Goal: Information Seeking & Learning: Learn about a topic

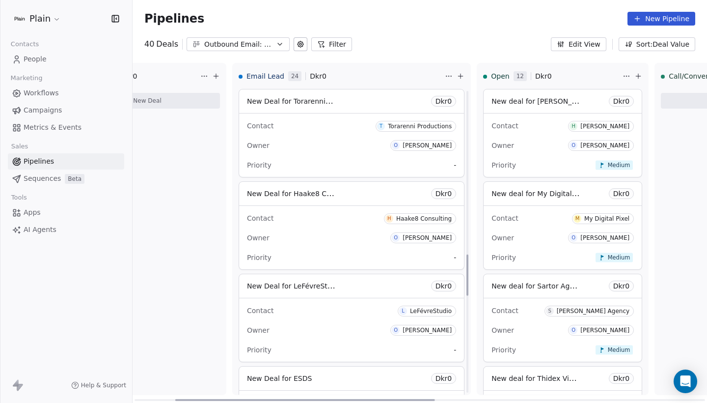
scroll to position [1150, 0]
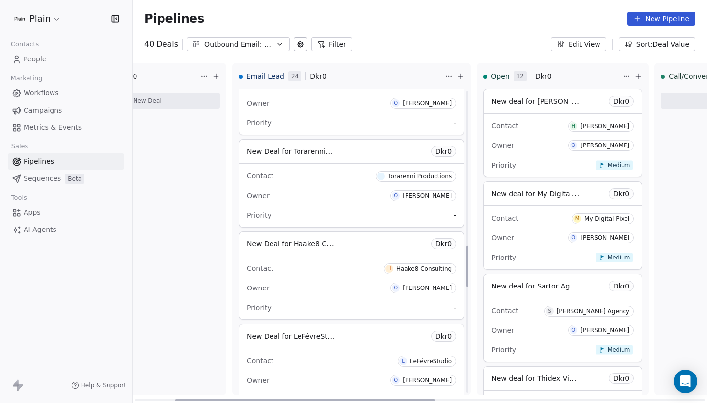
click at [322, 280] on div "Owner O [PERSON_NAME]" at bounding box center [351, 288] width 209 height 16
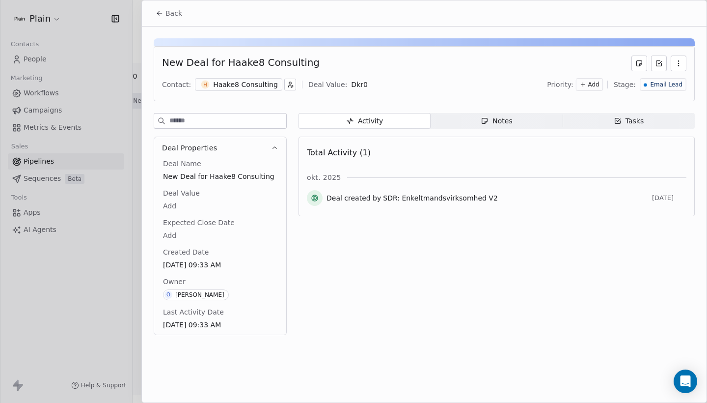
click at [169, 4] on button "Back" at bounding box center [169, 13] width 38 height 18
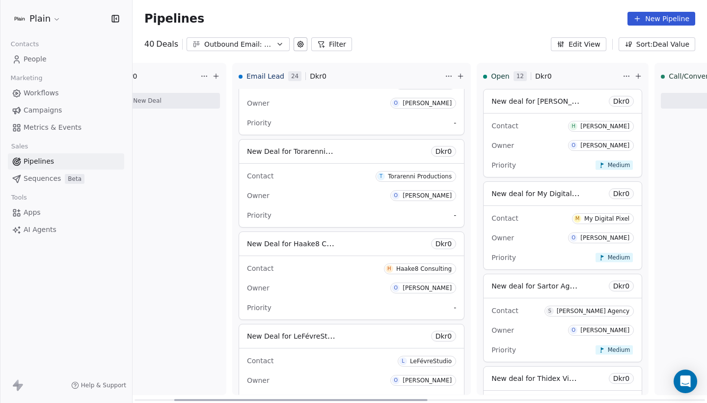
click at [255, 41] on div "Outbound Email: Enkeltmandsvirksomhed (SDR)" at bounding box center [238, 44] width 68 height 10
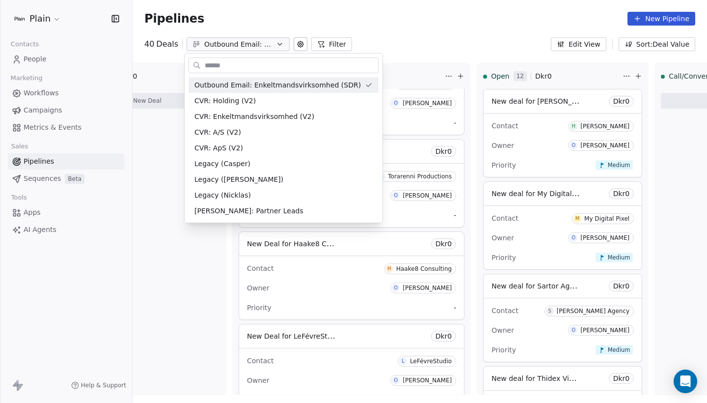
click at [260, 43] on html "Plain Contacts People Marketing Workflows Campaigns Metrics & Events Sales Pipe…" at bounding box center [353, 201] width 707 height 403
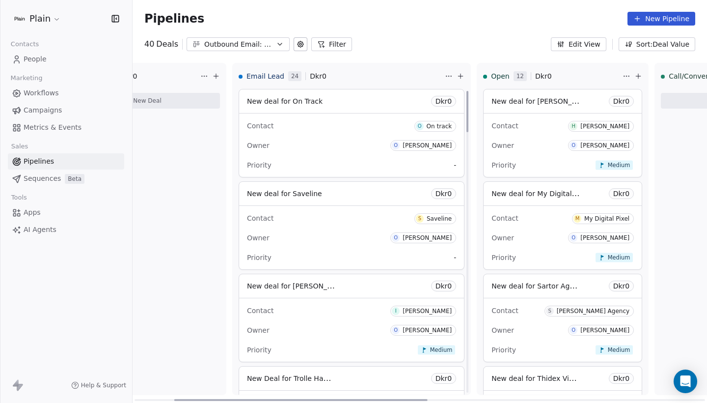
click at [343, 153] on div "Contact O On track Owner O Oliver Marloth Priority -" at bounding box center [351, 144] width 225 height 63
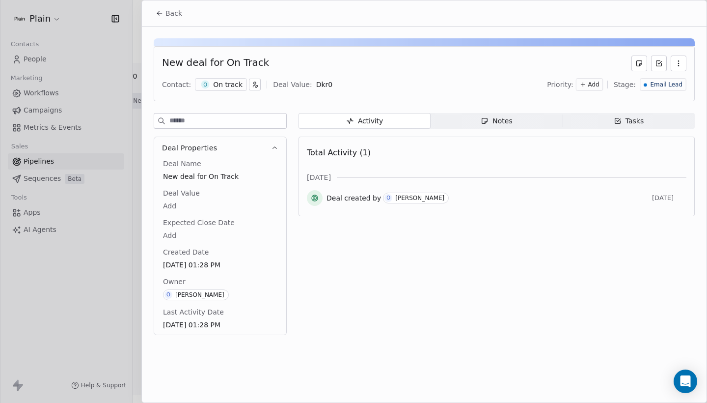
click at [174, 12] on span "Back" at bounding box center [173, 13] width 17 height 10
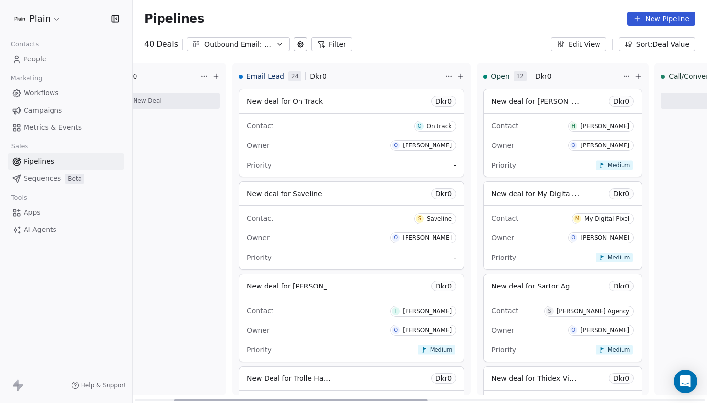
click at [348, 217] on div "Contact S Saveline" at bounding box center [351, 218] width 209 height 16
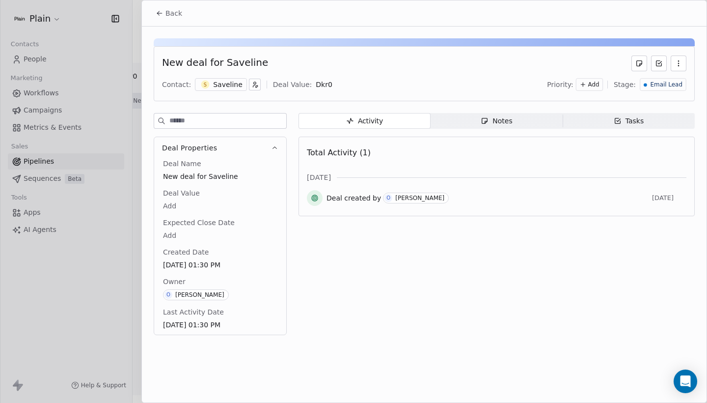
click at [162, 14] on icon at bounding box center [160, 13] width 8 height 8
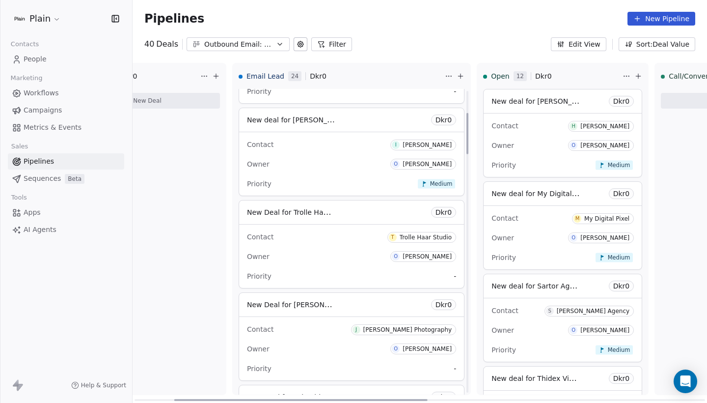
scroll to position [167, 0]
click at [342, 142] on div "Contact I Ida Lily" at bounding box center [351, 143] width 209 height 16
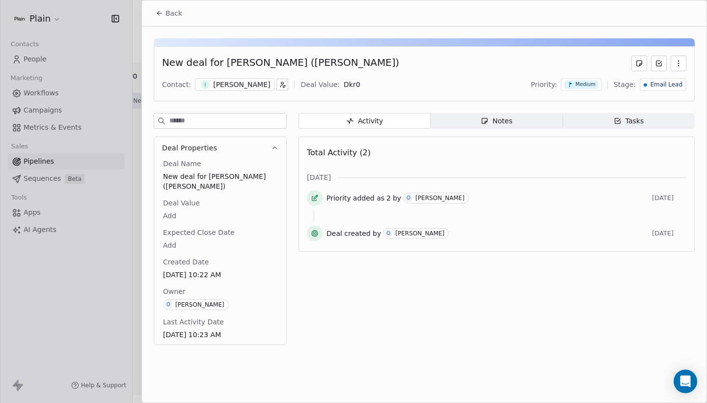
click at [222, 86] on div "[PERSON_NAME]" at bounding box center [241, 85] width 57 height 10
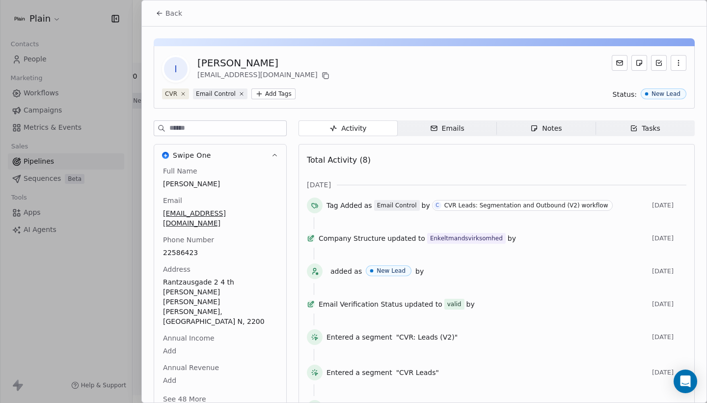
click at [166, 15] on span "Back" at bounding box center [173, 13] width 17 height 10
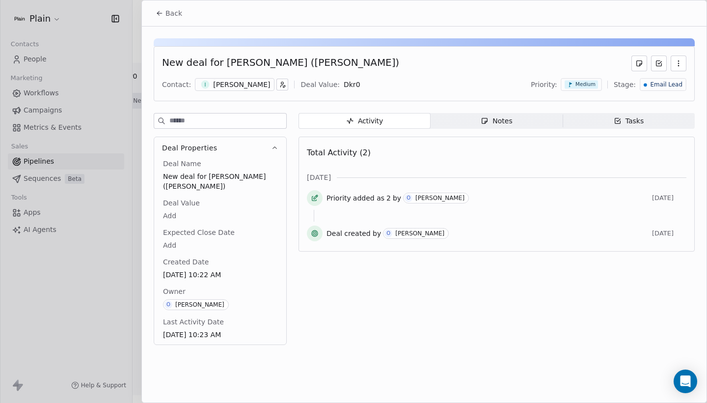
click at [171, 14] on span "Back" at bounding box center [173, 13] width 17 height 10
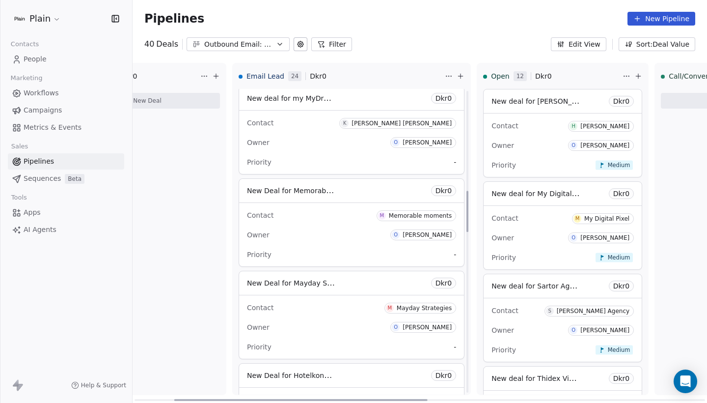
scroll to position [742, 0]
click at [303, 141] on div "Owner O [PERSON_NAME]" at bounding box center [351, 142] width 209 height 16
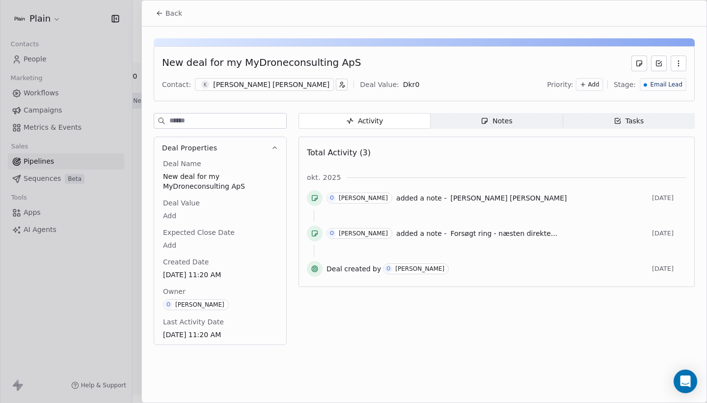
click at [499, 123] on div "Notes" at bounding box center [496, 121] width 31 height 10
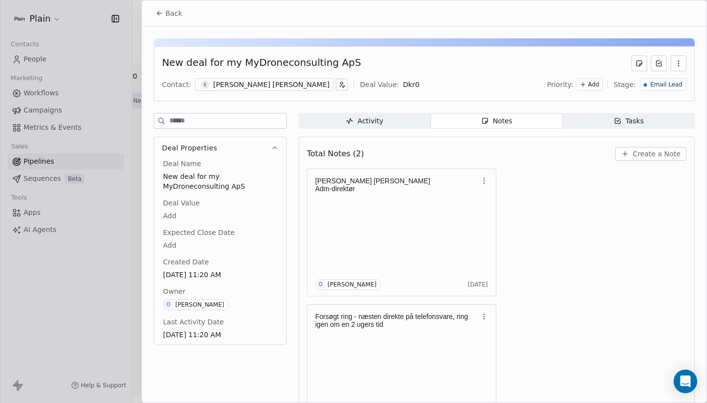
click at [175, 13] on span "Back" at bounding box center [173, 13] width 17 height 10
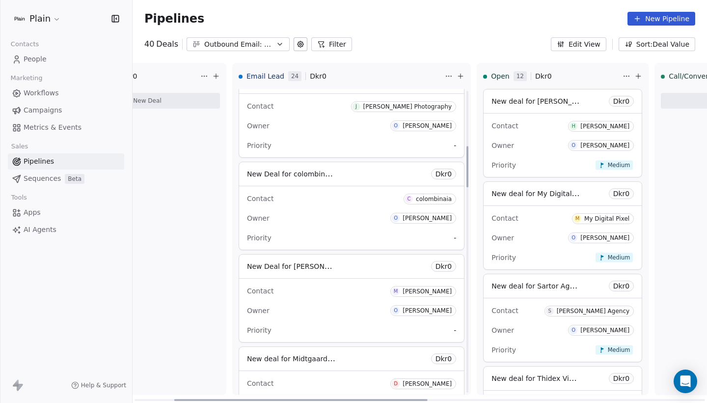
scroll to position [419, 0]
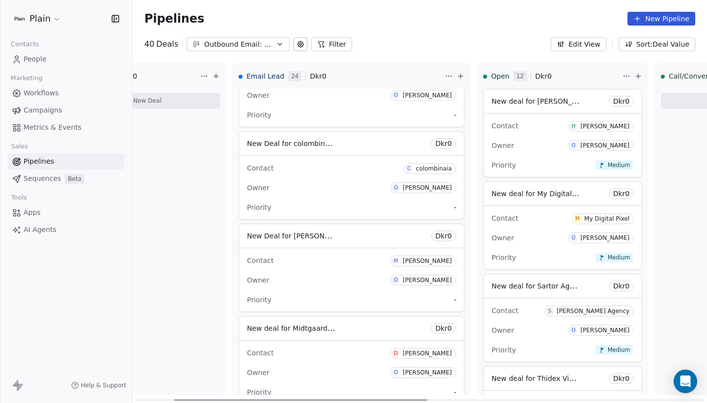
click at [326, 183] on div "Owner O [PERSON_NAME]" at bounding box center [351, 188] width 209 height 16
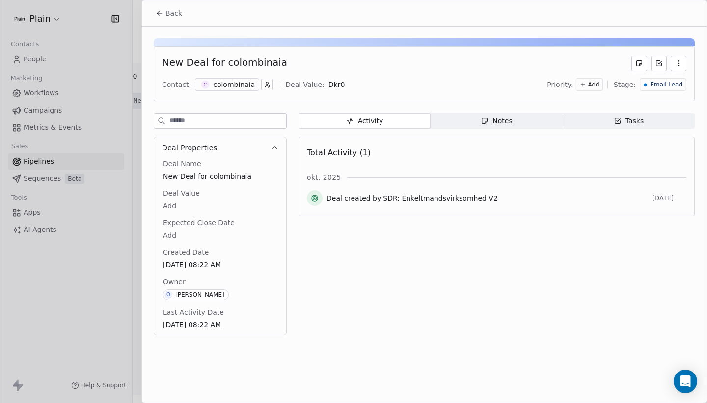
click at [232, 86] on div "colombinaia" at bounding box center [234, 85] width 42 height 10
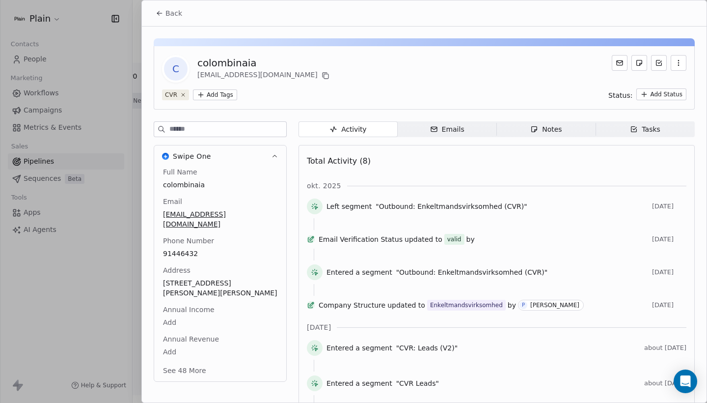
scroll to position [13, 0]
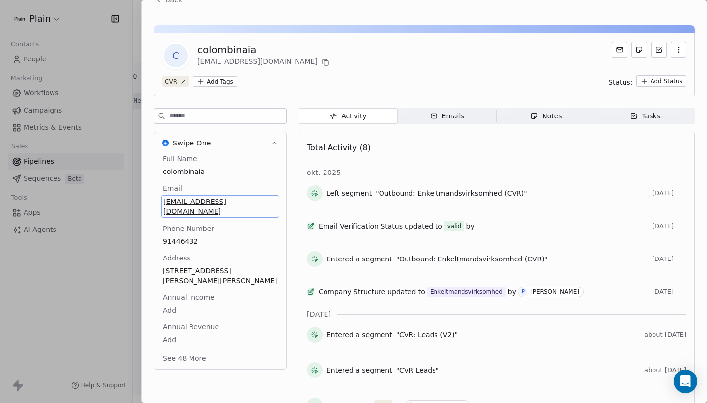
click at [247, 195] on div "naialuciav@gmail.com" at bounding box center [220, 206] width 118 height 23
click at [247, 204] on input "**********" at bounding box center [219, 207] width 113 height 20
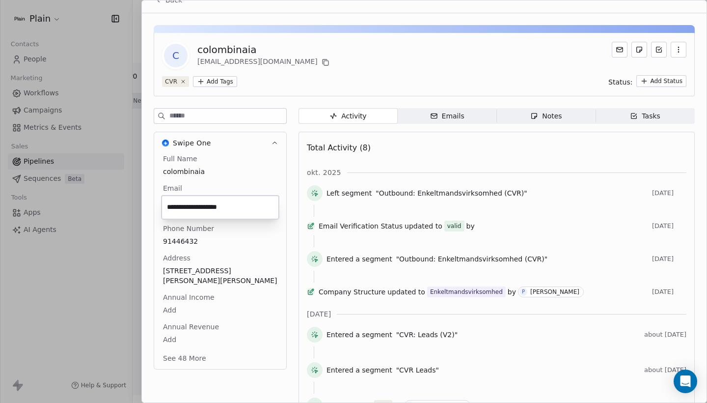
click at [272, 169] on html "Plain Contacts People Marketing Workflows Campaigns Metrics & Events Sales Pipe…" at bounding box center [353, 201] width 707 height 403
click at [188, 348] on button "See 48 More" at bounding box center [184, 357] width 55 height 18
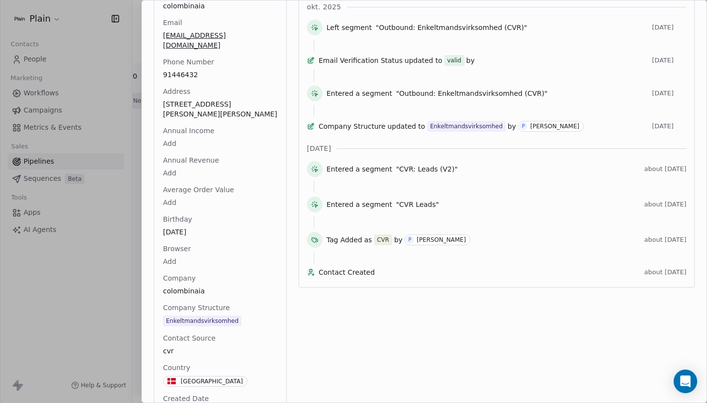
scroll to position [182, 0]
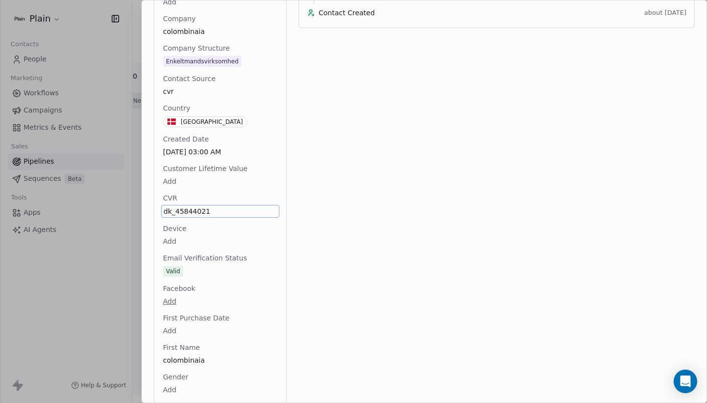
click at [224, 193] on div "CVR dk_45844021" at bounding box center [220, 205] width 118 height 25
click at [224, 206] on span "dk_45844021" at bounding box center [219, 211] width 113 height 10
click at [224, 203] on textarea "**********" at bounding box center [220, 210] width 116 height 30
drag, startPoint x: 213, startPoint y: 202, endPoint x: 177, endPoint y: 203, distance: 35.4
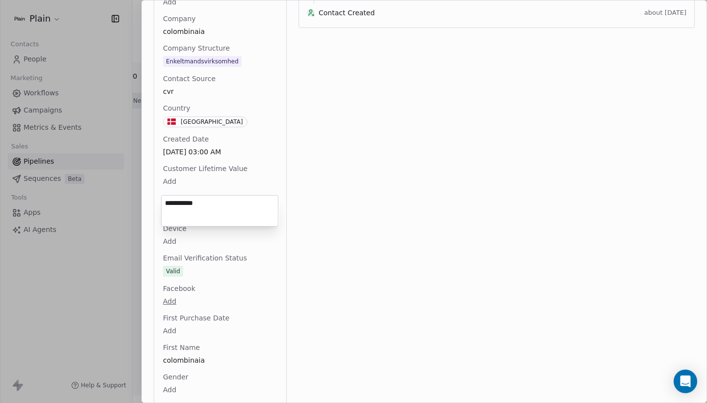
click at [177, 203] on textarea "**********" at bounding box center [220, 210] width 116 height 30
click at [129, 134] on html "Plain Contacts People Marketing Workflows Campaigns Metrics & Events Sales Pipe…" at bounding box center [353, 201] width 707 height 403
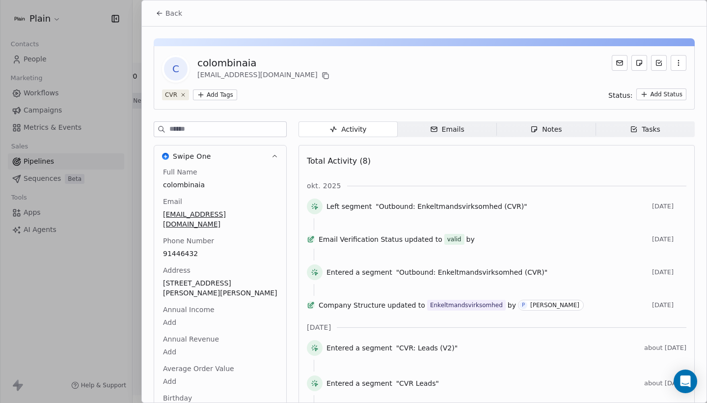
scroll to position [0, 0]
click at [174, 7] on button "Back" at bounding box center [169, 13] width 38 height 18
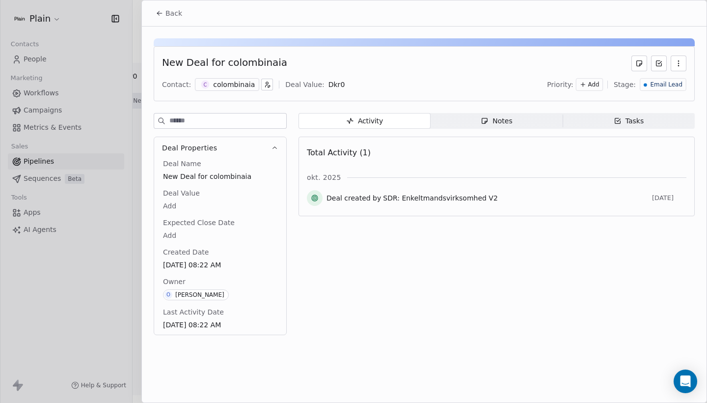
click at [168, 12] on span "Back" at bounding box center [173, 13] width 17 height 10
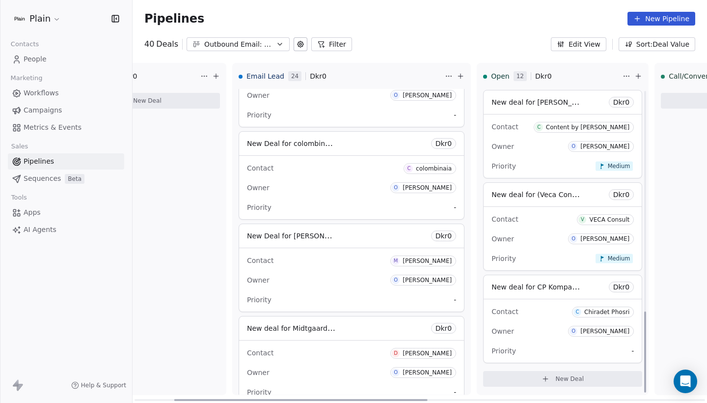
scroll to position [830, 0]
click at [512, 230] on div "Contact V VECA Consult Owner O Oliver Marloth Priority Medium" at bounding box center [563, 238] width 158 height 63
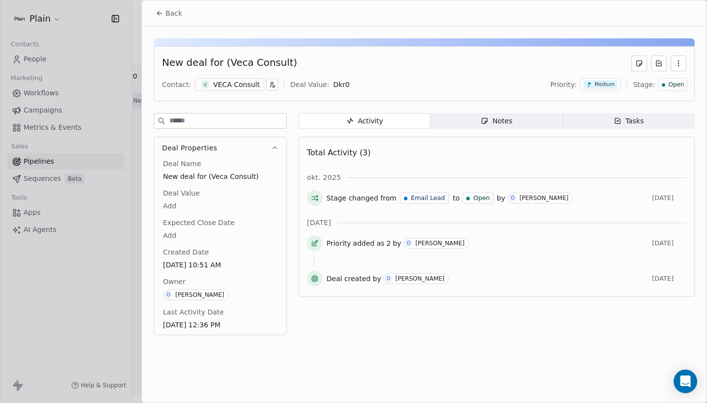
click at [240, 85] on div "VECA Consult" at bounding box center [236, 85] width 47 height 10
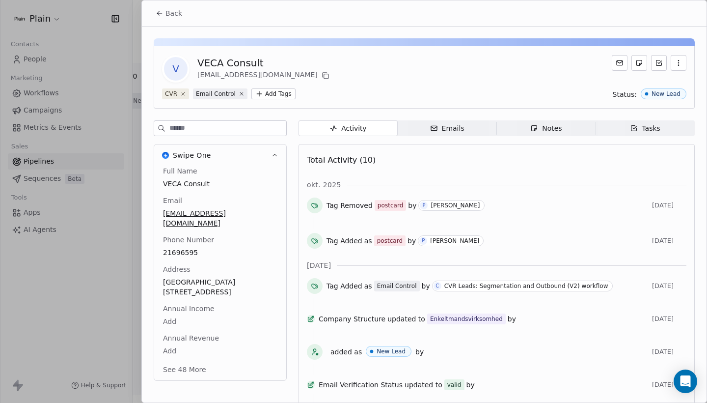
click at [169, 9] on span "Back" at bounding box center [173, 13] width 17 height 10
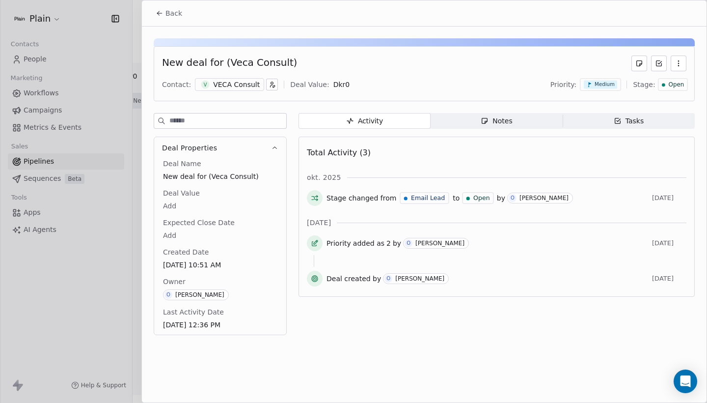
click at [176, 22] on div "Back" at bounding box center [424, 13] width 565 height 26
click at [174, 15] on span "Back" at bounding box center [173, 13] width 17 height 10
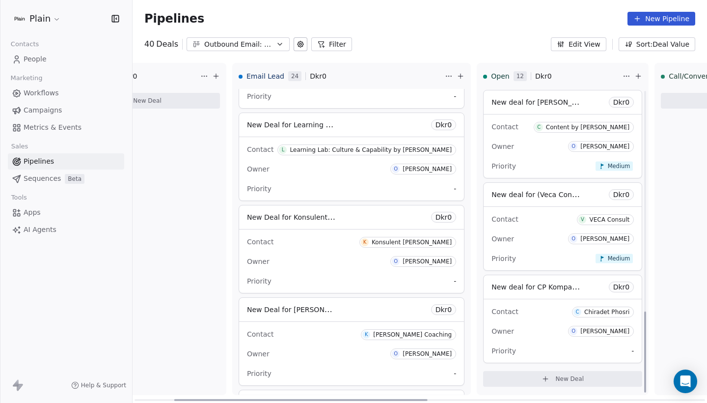
scroll to position [830, 0]
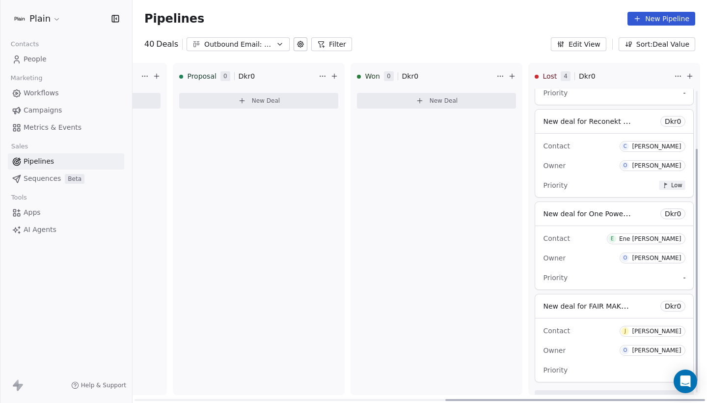
scroll to position [79, 0]
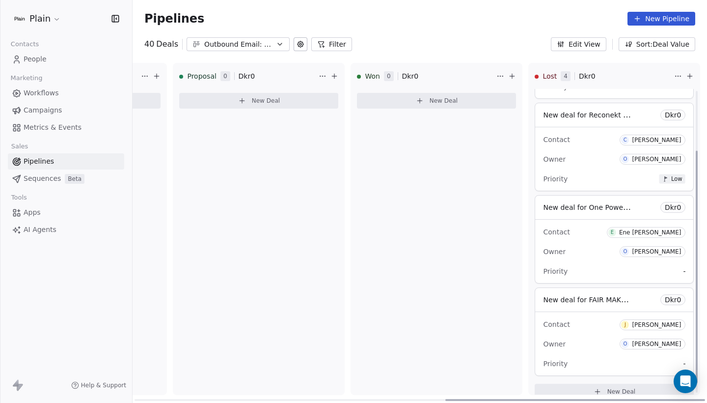
click at [592, 173] on div "Priority Low" at bounding box center [614, 179] width 142 height 16
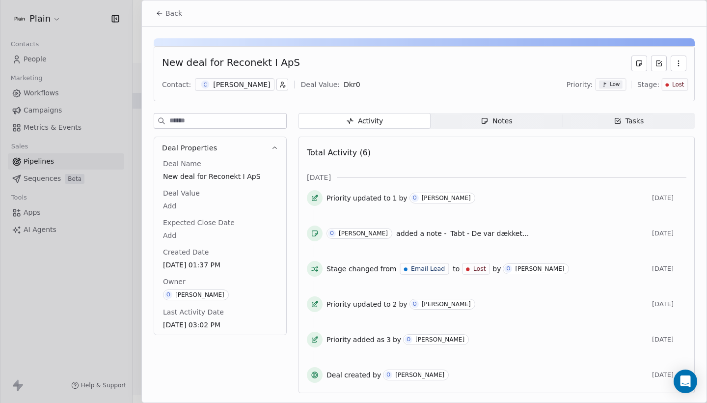
click at [504, 129] on div "Activity Activity Notes Notes Tasks Tasks Total Activity (6) sep. 2025 Priority…" at bounding box center [496, 256] width 396 height 286
click at [503, 124] on div "Notes" at bounding box center [496, 121] width 31 height 10
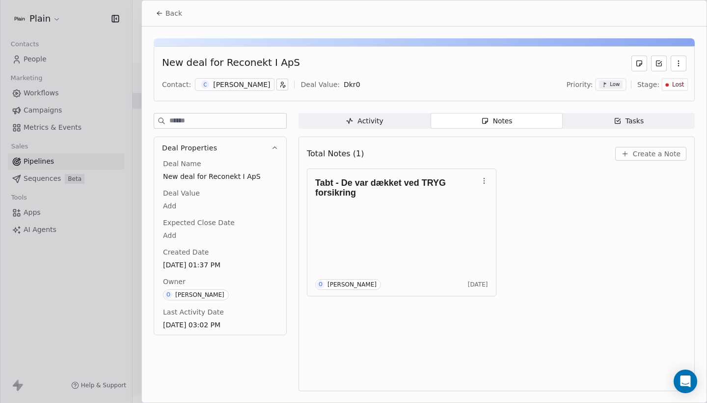
click at [167, 4] on div "Back" at bounding box center [424, 13] width 565 height 26
click at [181, 19] on button "Back" at bounding box center [169, 13] width 38 height 18
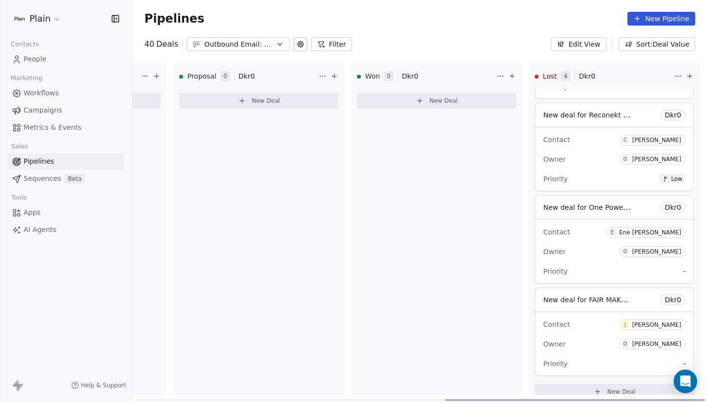
click at [597, 325] on div "Contact J Jan Brøgger" at bounding box center [614, 324] width 142 height 16
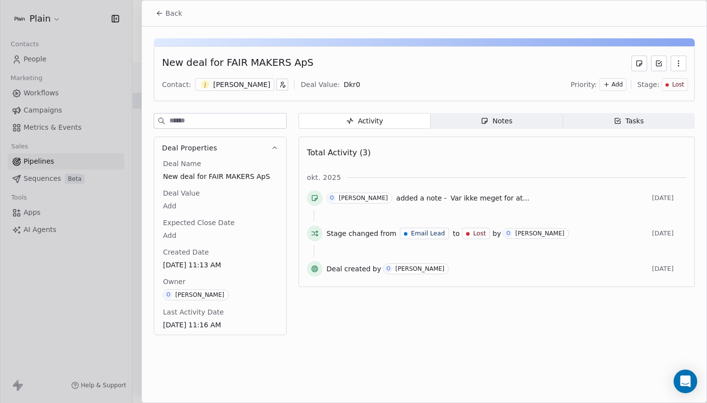
click at [160, 13] on icon at bounding box center [160, 13] width 8 height 8
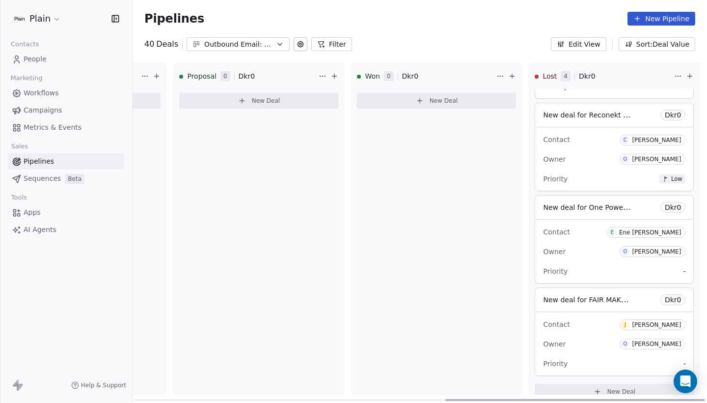
click at [594, 249] on div "Owner O [PERSON_NAME]" at bounding box center [614, 251] width 142 height 16
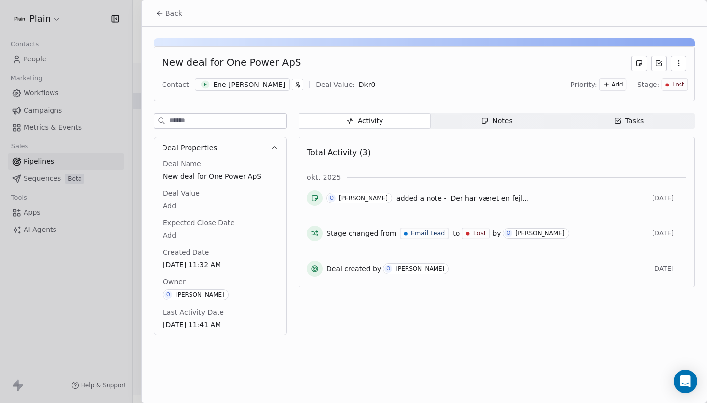
click at [449, 120] on span "Notes Notes" at bounding box center [497, 121] width 132 height 16
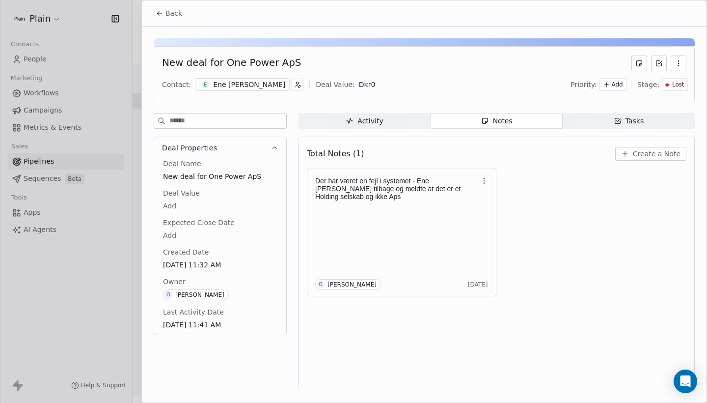
click at [170, 12] on span "Back" at bounding box center [173, 13] width 17 height 10
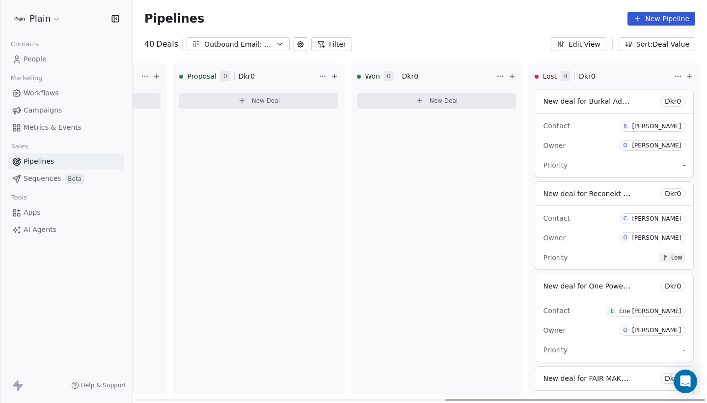
click at [575, 133] on div "Contact R Rasmus Burkal Petersen" at bounding box center [614, 125] width 142 height 16
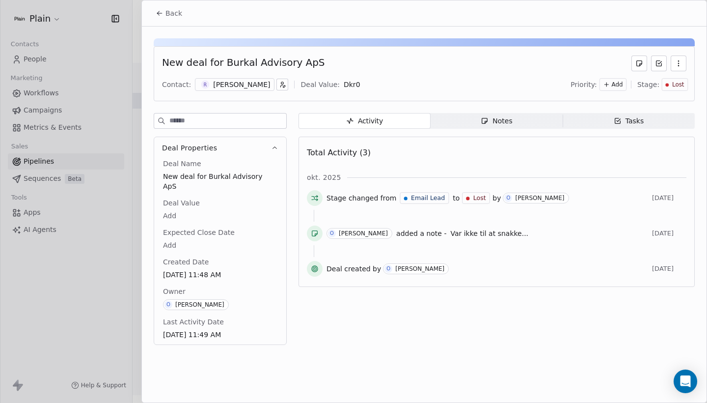
click at [476, 123] on span "Notes Notes" at bounding box center [497, 121] width 132 height 16
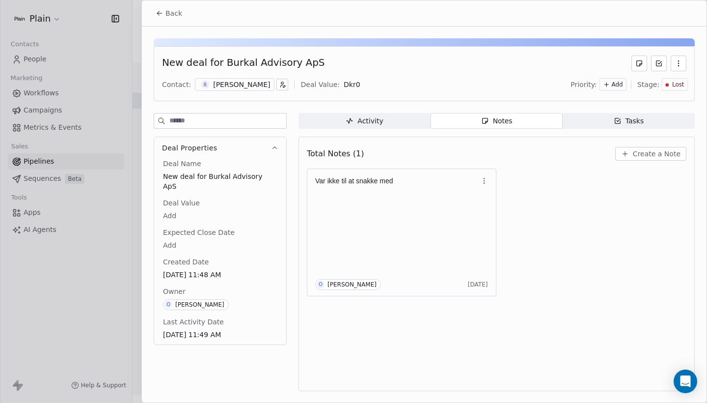
click at [155, 14] on button "Back" at bounding box center [169, 13] width 38 height 18
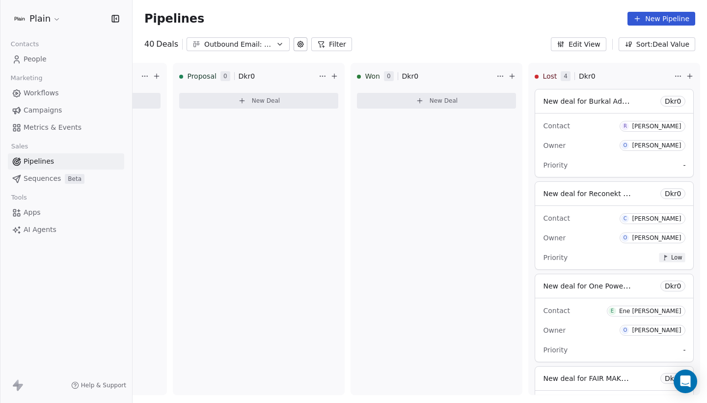
click at [116, 2] on div "Plain" at bounding box center [66, 18] width 132 height 37
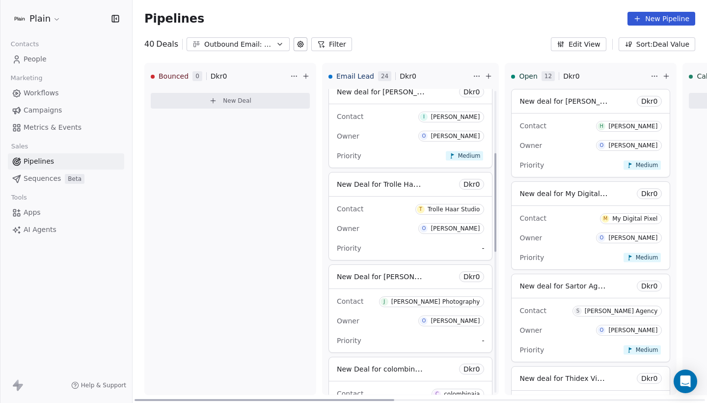
scroll to position [197, 0]
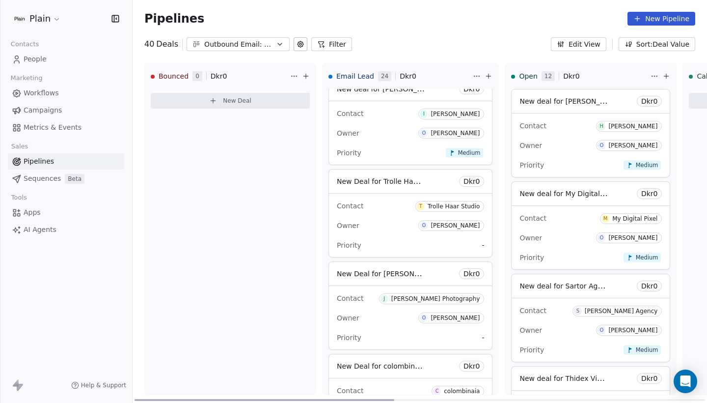
click at [393, 141] on div "Contact I Ida Lily Owner O Oliver Marloth Priority Medium" at bounding box center [410, 132] width 163 height 63
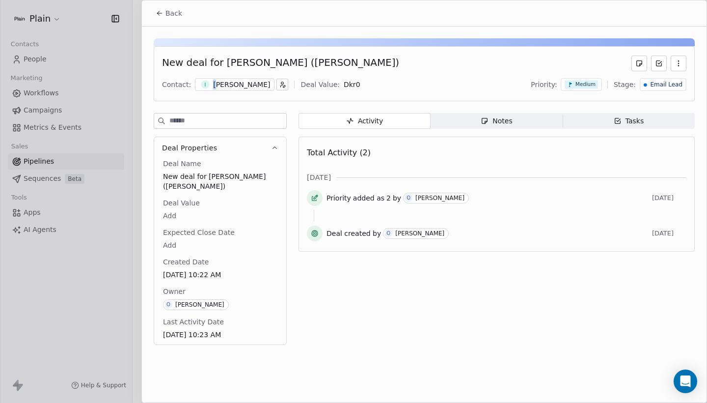
click at [213, 84] on div "[PERSON_NAME]" at bounding box center [241, 85] width 57 height 10
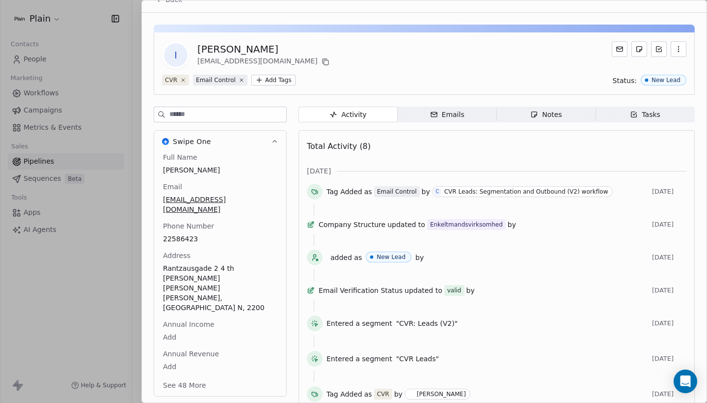
scroll to position [13, 0]
click at [172, 5] on button "Back" at bounding box center [169, 0] width 38 height 18
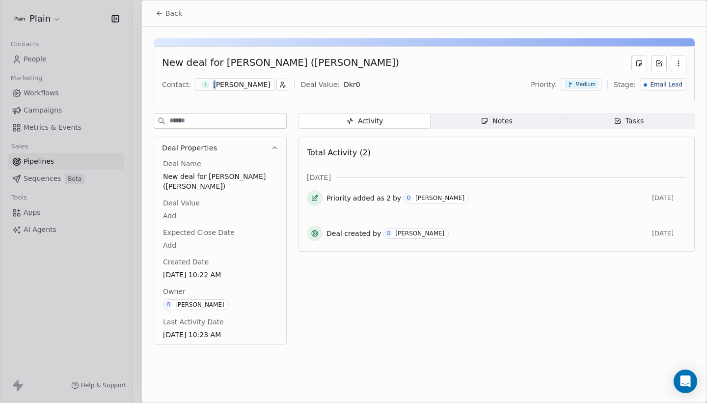
click at [177, 14] on span "Back" at bounding box center [173, 13] width 17 height 10
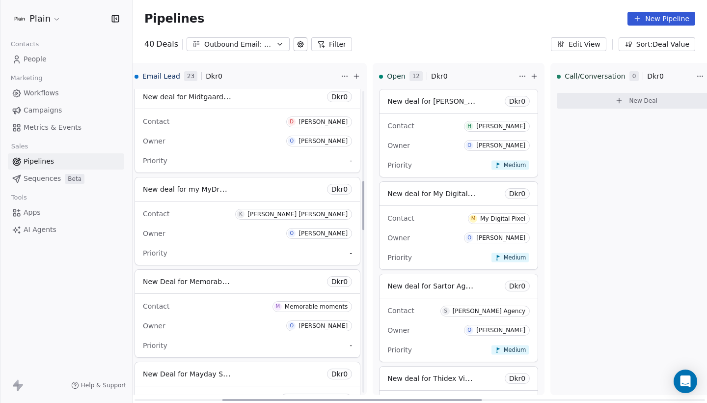
scroll to position [560, 0]
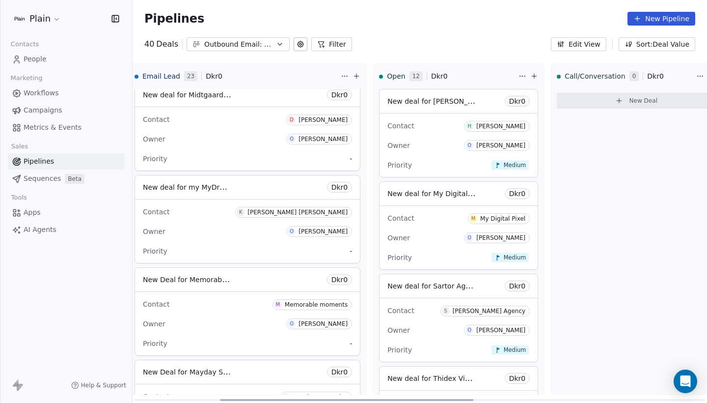
click at [223, 150] on div "Contact D Daniel Midtgaard Rasmussen Owner O Oliver Marloth Priority -" at bounding box center [247, 138] width 225 height 63
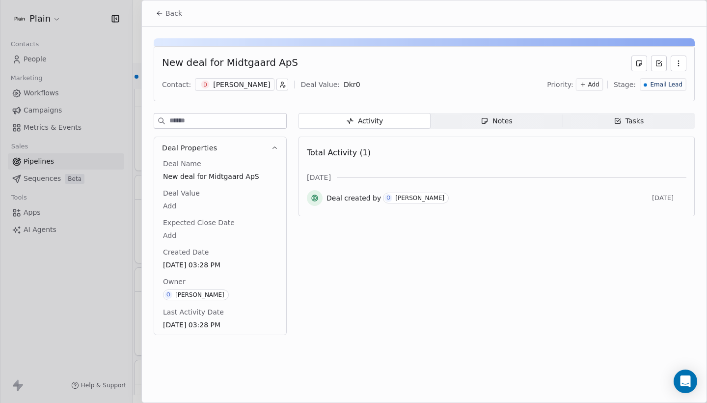
click at [220, 88] on div "[PERSON_NAME]" at bounding box center [241, 85] width 57 height 10
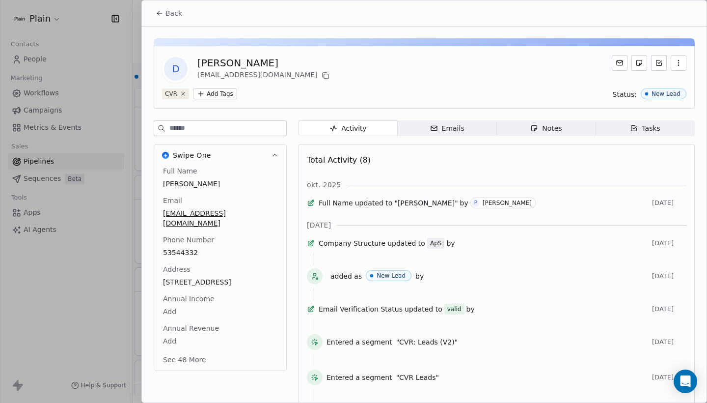
click at [173, 5] on button "Back" at bounding box center [169, 13] width 38 height 18
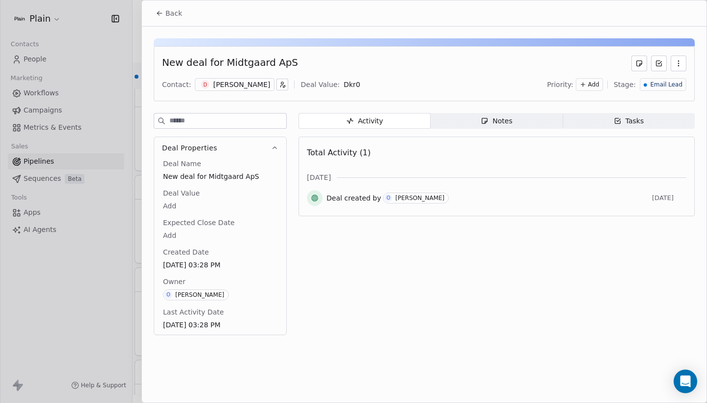
click at [169, 4] on div "Back" at bounding box center [424, 13] width 565 height 26
click at [170, 15] on span "Back" at bounding box center [173, 13] width 17 height 10
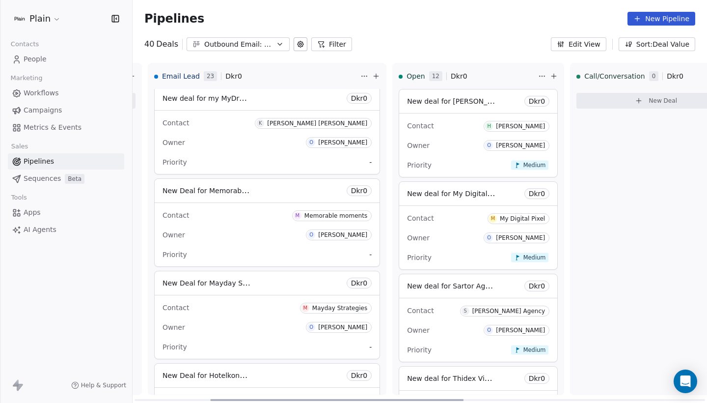
scroll to position [0, 172]
click at [226, 239] on div "Owner O [PERSON_NAME]" at bounding box center [269, 235] width 209 height 16
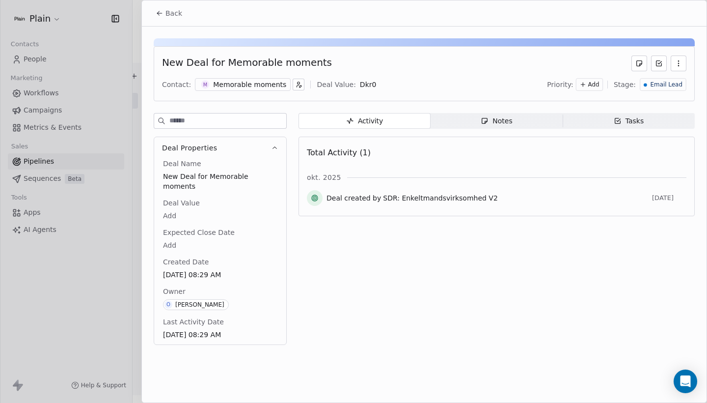
click at [243, 79] on div "M Memorable moments" at bounding box center [243, 84] width 96 height 13
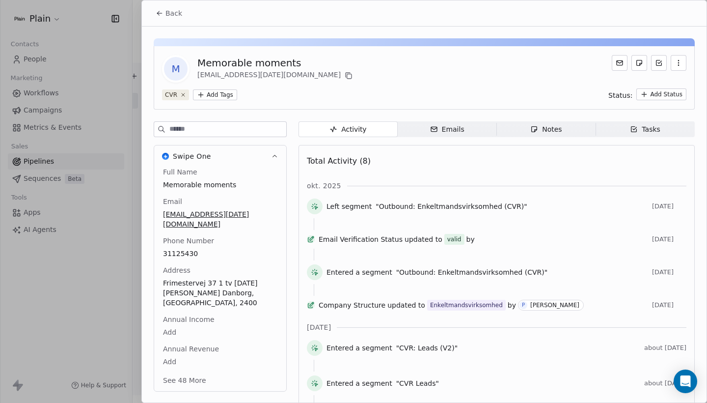
click at [171, 8] on span "Back" at bounding box center [173, 13] width 17 height 10
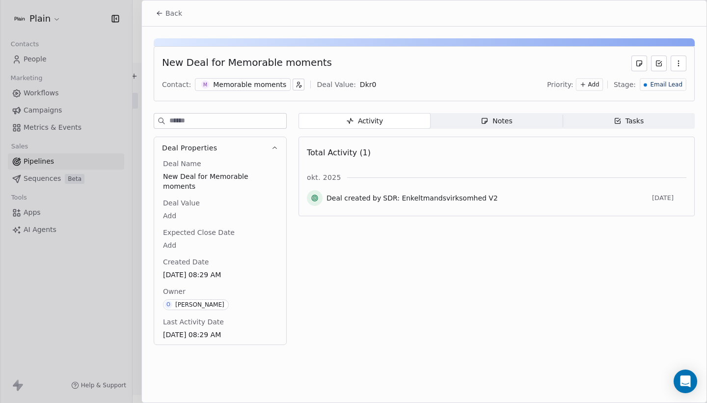
click at [234, 84] on div "Memorable moments" at bounding box center [249, 85] width 73 height 10
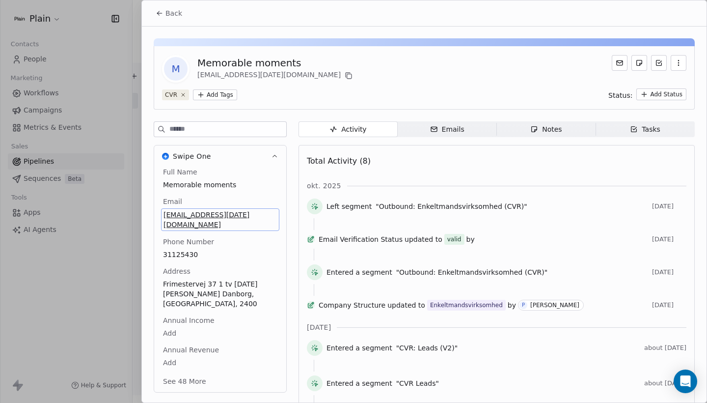
scroll to position [13, 0]
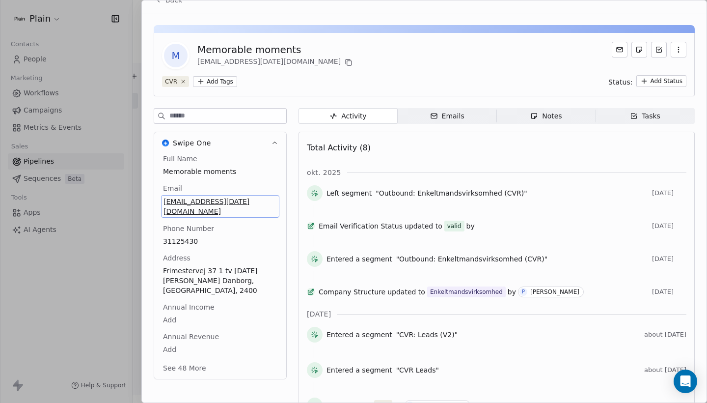
click at [249, 202] on span "danborg.noel@gmail.com" at bounding box center [219, 206] width 113 height 20
click at [257, 211] on input "**********" at bounding box center [219, 207] width 113 height 20
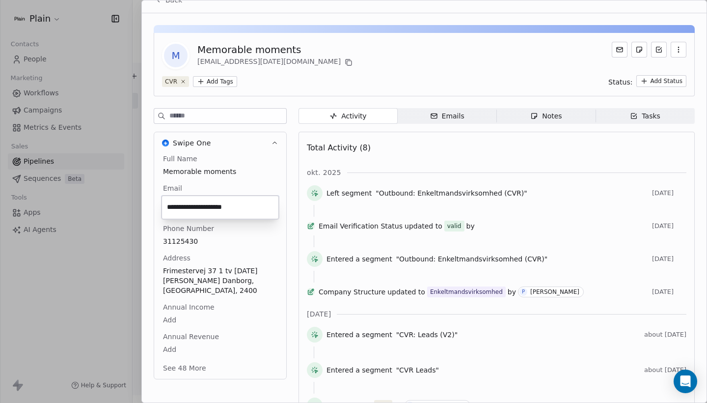
click at [268, 169] on html "Plain Contacts People Marketing Workflows Campaigns Metrics & Events Sales Pipe…" at bounding box center [353, 201] width 707 height 403
click at [190, 337] on div "Full Name Memorable moments Email danborg.noel@gmail.com Phone Number 31125430 …" at bounding box center [220, 264] width 118 height 220
click at [190, 358] on button "See 48 More" at bounding box center [184, 367] width 55 height 18
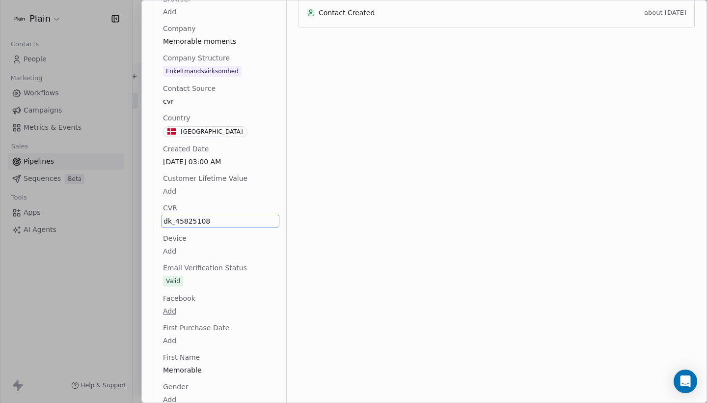
click at [244, 203] on div "CVR dk_45825108" at bounding box center [220, 215] width 118 height 25
click at [244, 216] on span "dk_45825108" at bounding box center [219, 221] width 113 height 10
click at [244, 202] on textarea "**********" at bounding box center [220, 210] width 116 height 30
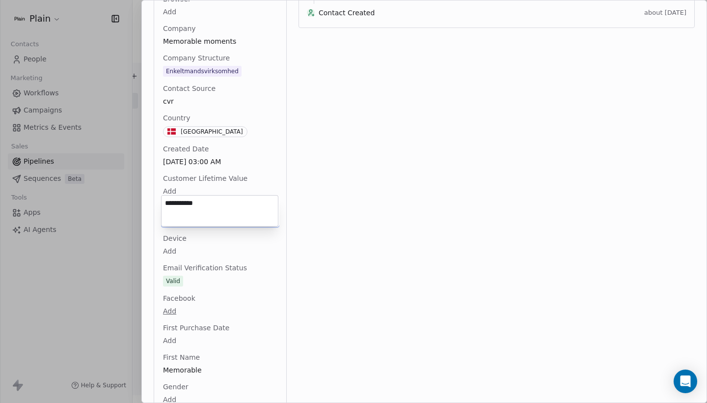
click at [331, 190] on html "Plain Contacts People Marketing Workflows Campaigns Metrics & Events Sales Pipe…" at bounding box center [353, 201] width 707 height 403
click at [111, 38] on div at bounding box center [353, 201] width 707 height 403
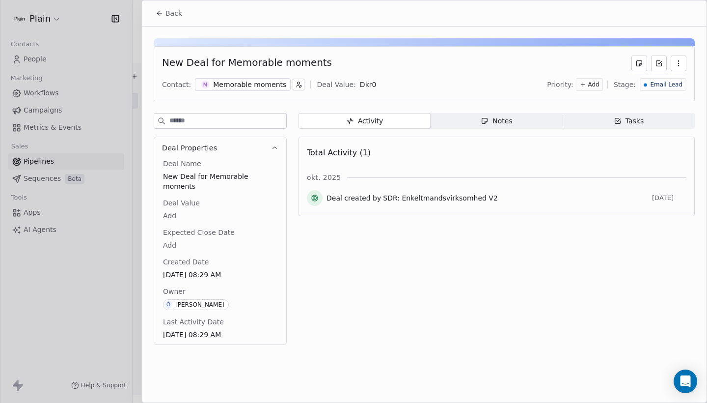
click at [174, 12] on span "Back" at bounding box center [173, 13] width 17 height 10
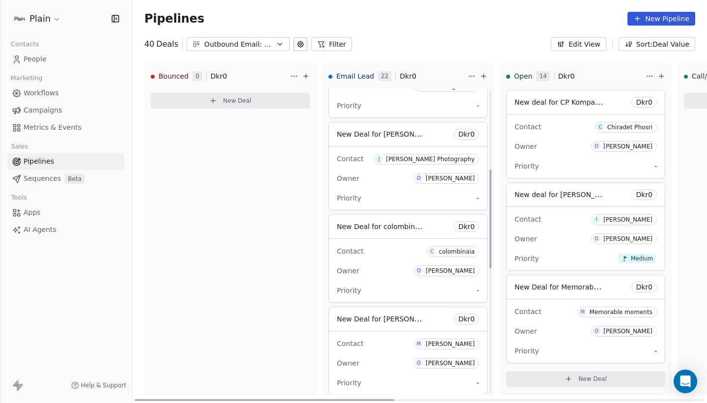
scroll to position [261, 0]
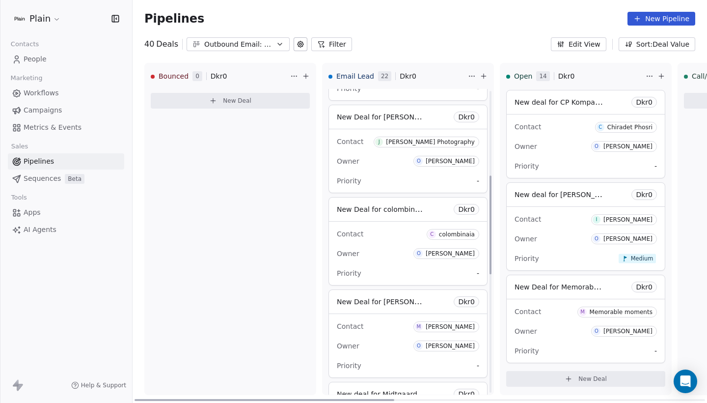
click at [401, 159] on div "Owner O [PERSON_NAME]" at bounding box center [408, 161] width 142 height 16
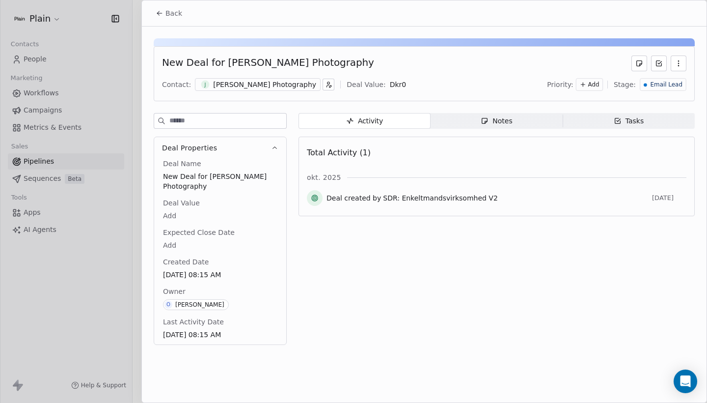
click at [275, 85] on div "[PERSON_NAME] Photography" at bounding box center [264, 85] width 103 height 10
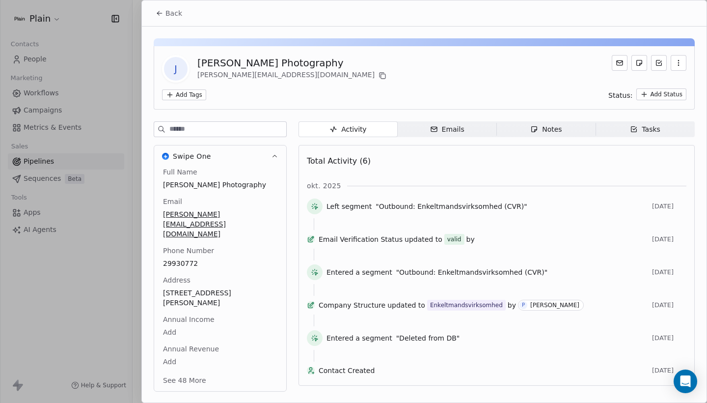
click at [237, 215] on div "[PERSON_NAME][EMAIL_ADDRESS][DOMAIN_NAME]" at bounding box center [220, 223] width 118 height 31
click at [166, 10] on html "Plain Contacts People Marketing Workflows Campaigns Metrics & Events Sales Pipe…" at bounding box center [353, 201] width 707 height 403
click at [171, 8] on span "Back" at bounding box center [173, 13] width 17 height 10
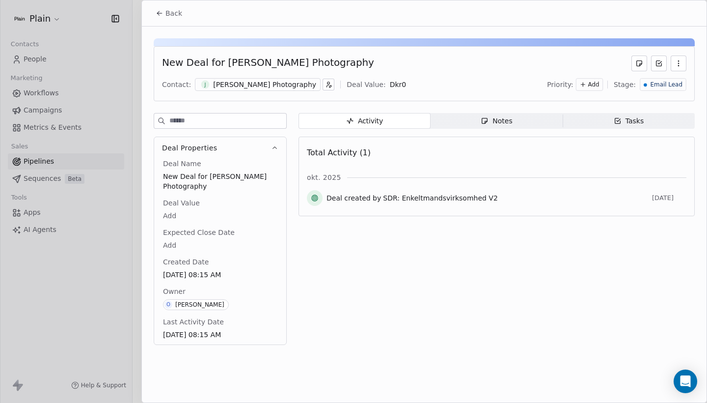
click at [167, 11] on span "Back" at bounding box center [173, 13] width 17 height 10
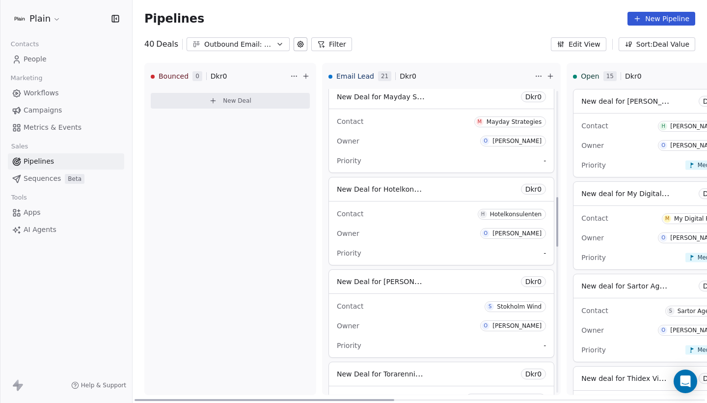
scroll to position [652, 0]
click at [424, 224] on div "Owner O [PERSON_NAME]" at bounding box center [441, 232] width 209 height 16
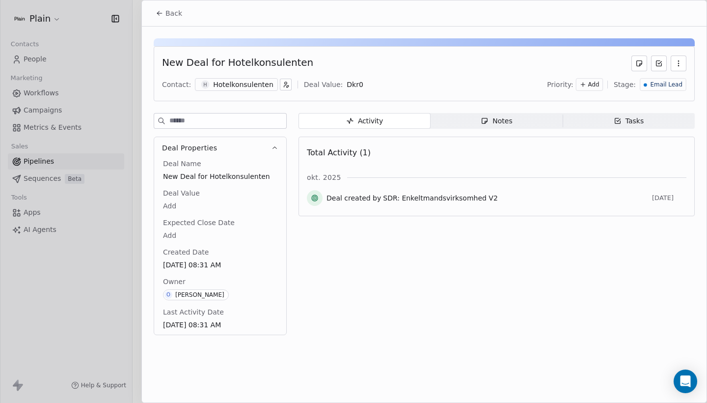
click at [229, 90] on div "Contact: H Hotelkonsulenten Deal Value: Dkr 0 Priority: Add Stage: Email Lead" at bounding box center [424, 84] width 524 height 15
click at [172, 10] on span "Back" at bounding box center [173, 13] width 17 height 10
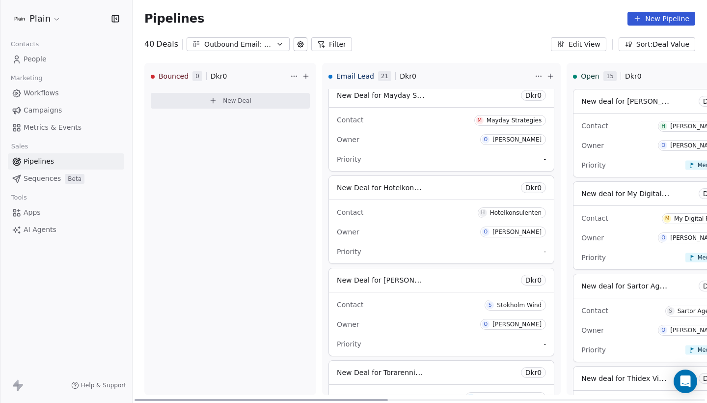
click at [405, 119] on div "Contact M Mayday Strategies" at bounding box center [441, 119] width 209 height 16
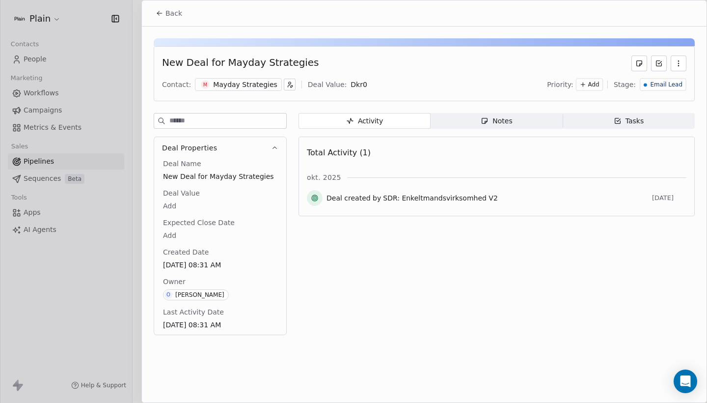
click at [237, 82] on div "Mayday Strategies" at bounding box center [245, 85] width 64 height 10
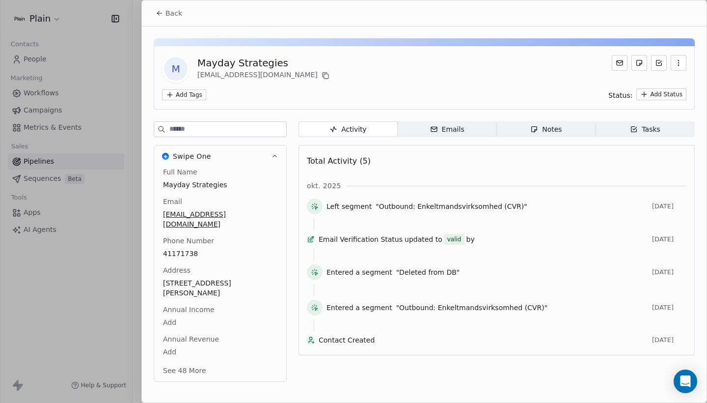
click at [228, 215] on span "[EMAIL_ADDRESS][DOMAIN_NAME]" at bounding box center [220, 219] width 114 height 20
click at [228, 215] on span "[EMAIL_ADDRESS][DOMAIN_NAME]" at bounding box center [219, 220] width 113 height 20
click at [245, 216] on input "**********" at bounding box center [219, 221] width 113 height 20
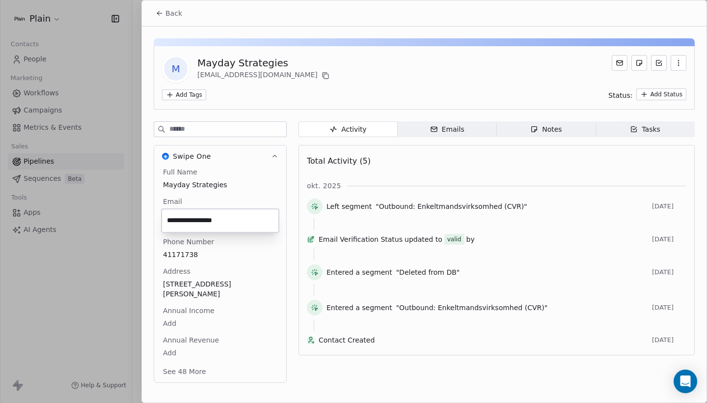
click at [245, 216] on input "**********" at bounding box center [219, 221] width 113 height 20
click at [165, 14] on html "Plain Contacts People Marketing Workflows Campaigns Metrics & Events Sales Pipe…" at bounding box center [353, 201] width 707 height 403
click at [175, 14] on span "Back" at bounding box center [173, 13] width 17 height 10
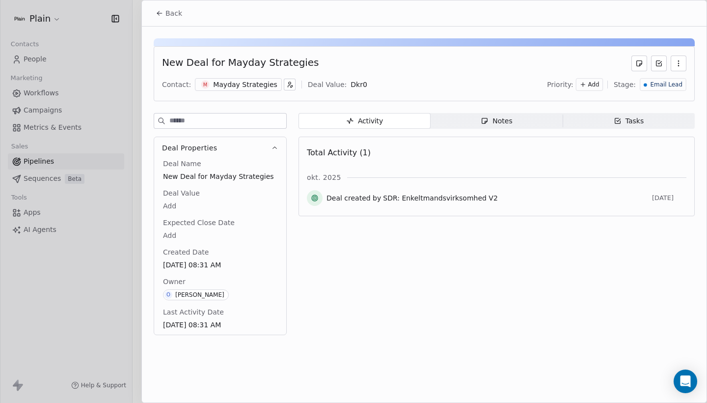
click at [175, 14] on span "Back" at bounding box center [173, 13] width 17 height 10
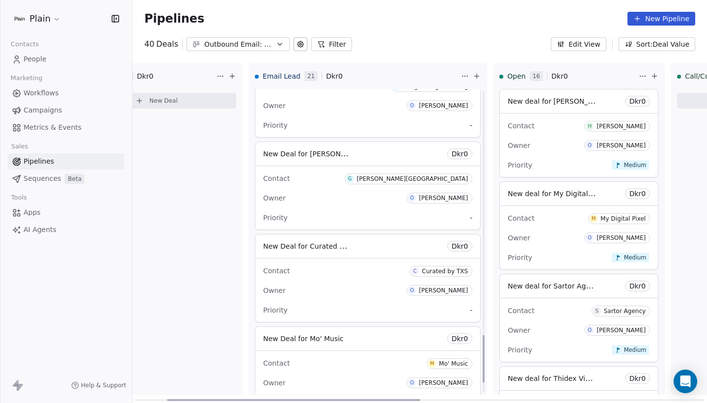
scroll to position [1570, 0]
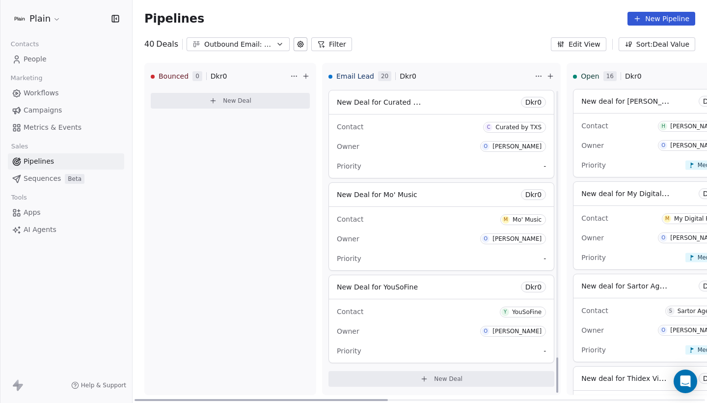
scroll to position [2306, 0]
click at [417, 224] on div "Contact M Mo' Music" at bounding box center [441, 219] width 209 height 16
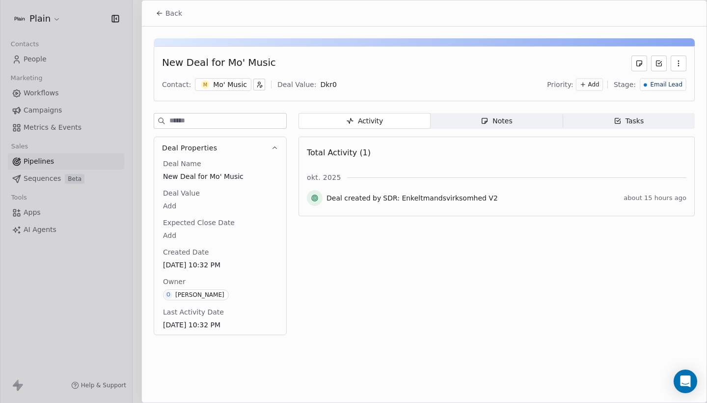
click at [217, 92] on div "New Deal for Mo' Music Contact: M Mo' Music Deal Value: Dkr 0 Priority: Add Sta…" at bounding box center [424, 73] width 541 height 55
click at [220, 86] on div "Mo' Music" at bounding box center [230, 85] width 34 height 10
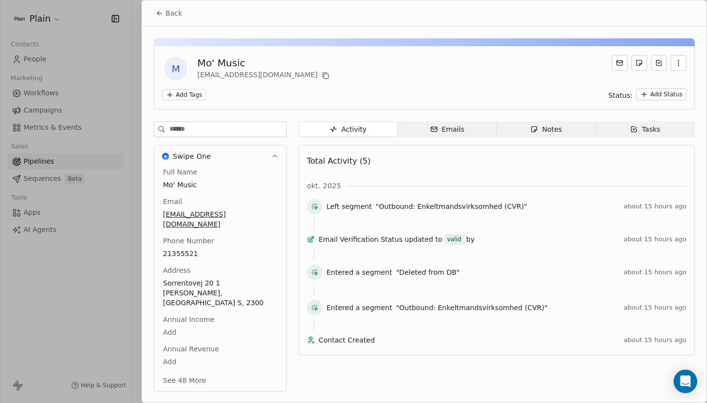
click at [223, 215] on span "moritsbw@gmail.com" at bounding box center [220, 219] width 114 height 20
click at [223, 215] on span "moritsbw@gmail.com" at bounding box center [219, 220] width 113 height 20
click at [246, 222] on input "**********" at bounding box center [219, 221] width 113 height 20
